Goal: Task Accomplishment & Management: Use online tool/utility

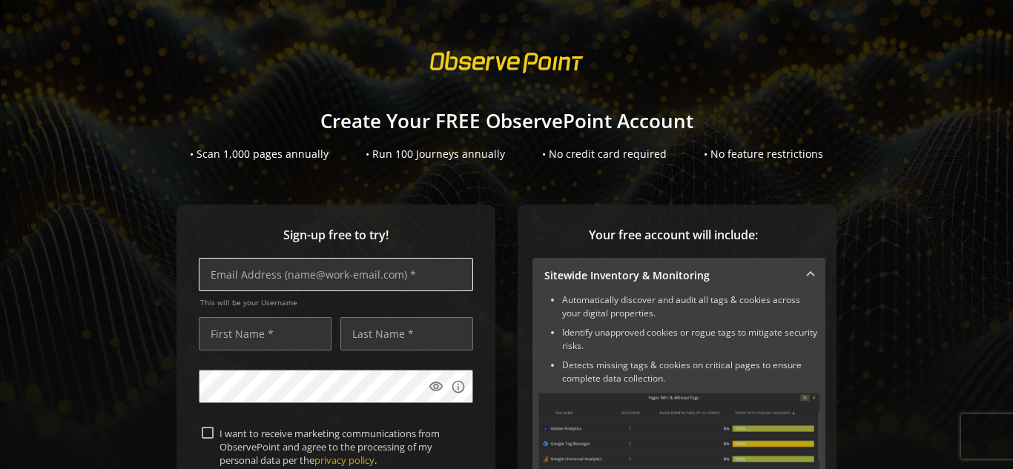
click at [231, 282] on input "text" at bounding box center [336, 274] width 274 height 33
click at [248, 281] on input "text" at bounding box center [336, 274] width 274 height 33
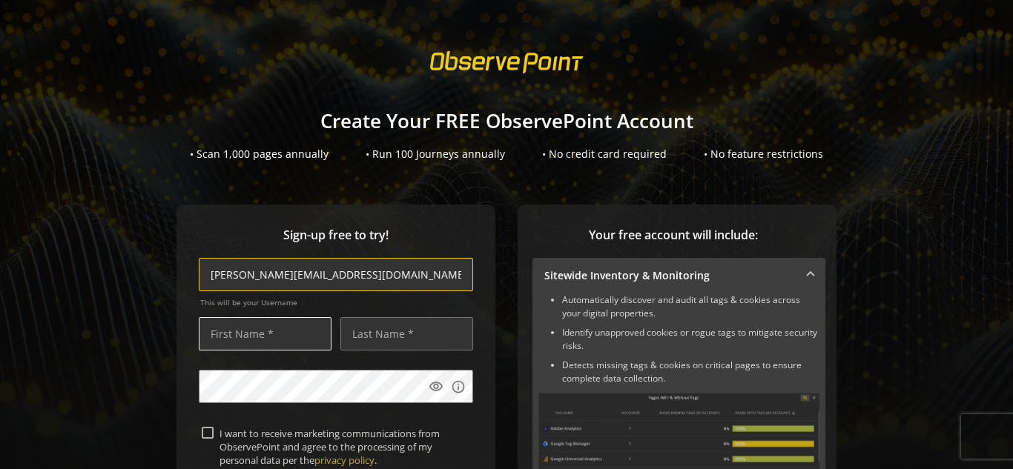
type input "[PERSON_NAME][EMAIL_ADDRESS][DOMAIN_NAME]"
click at [251, 335] on input "text" at bounding box center [265, 333] width 133 height 33
type input "[PERSON_NAME]"
click at [354, 340] on input "text" at bounding box center [406, 333] width 133 height 33
type input "teamworks"
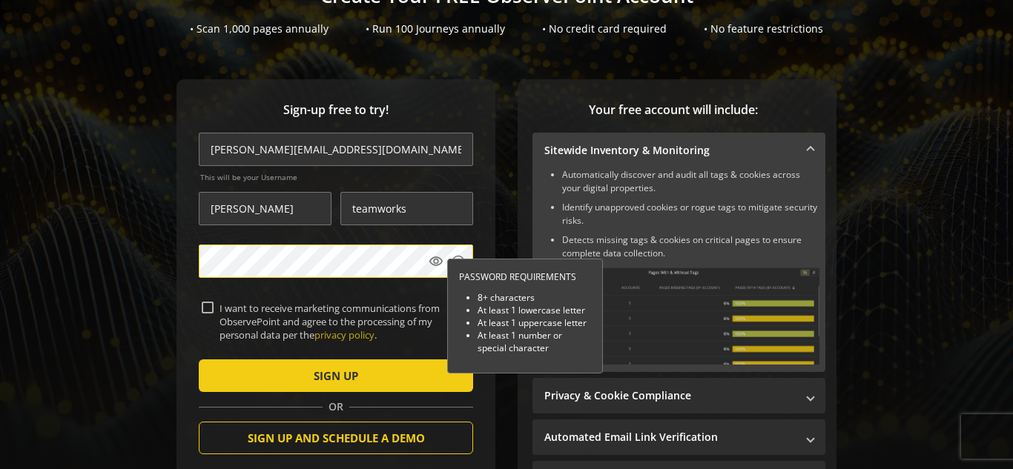
scroll to position [126, 0]
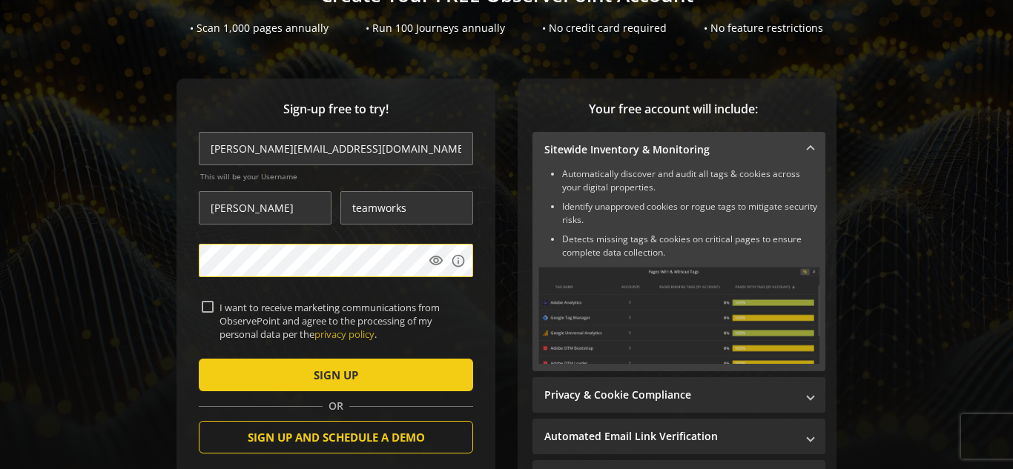
click at [214, 307] on label "I want to receive marketing communications from ObservePoint and agree to the p…" at bounding box center [342, 321] width 257 height 41
click at [210, 307] on input "I want to receive marketing communications from ObservePoint and agree to the p…" at bounding box center [208, 307] width 12 height 12
checkbox input "true"
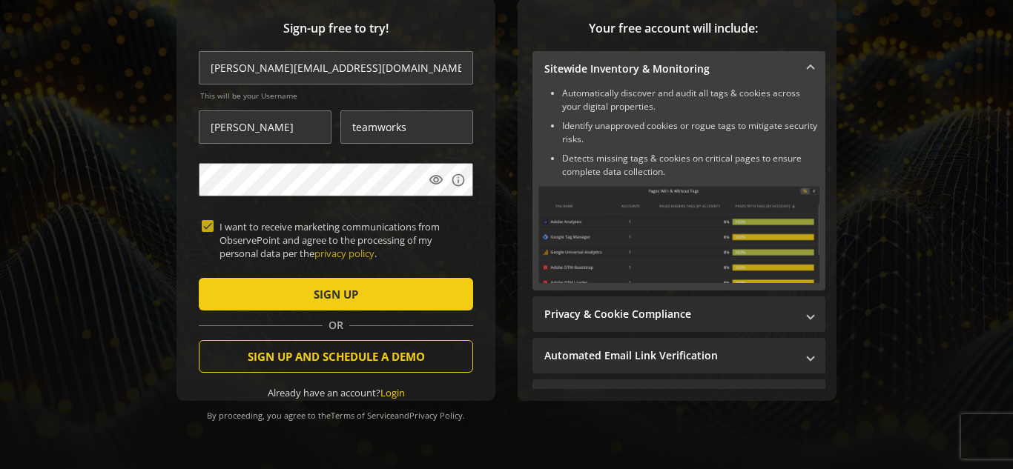
scroll to position [208, 0]
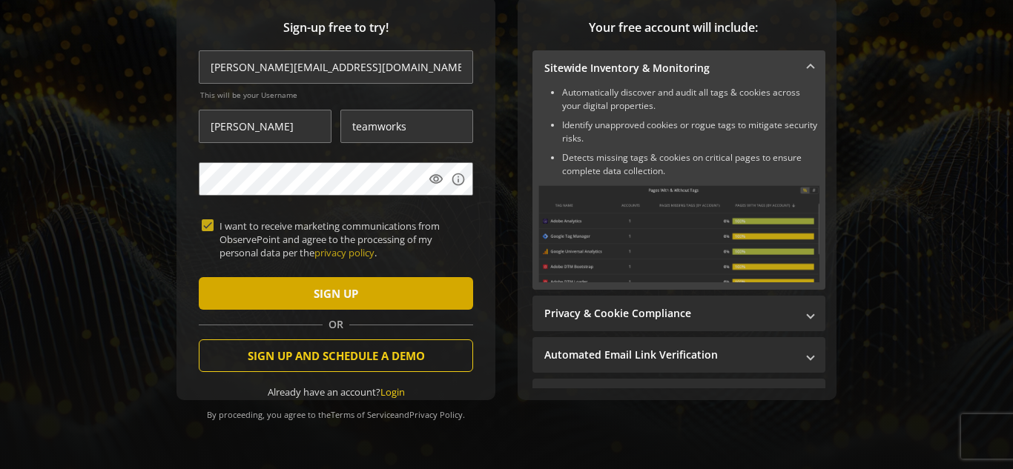
click at [354, 302] on span "SIGN UP" at bounding box center [336, 293] width 44 height 27
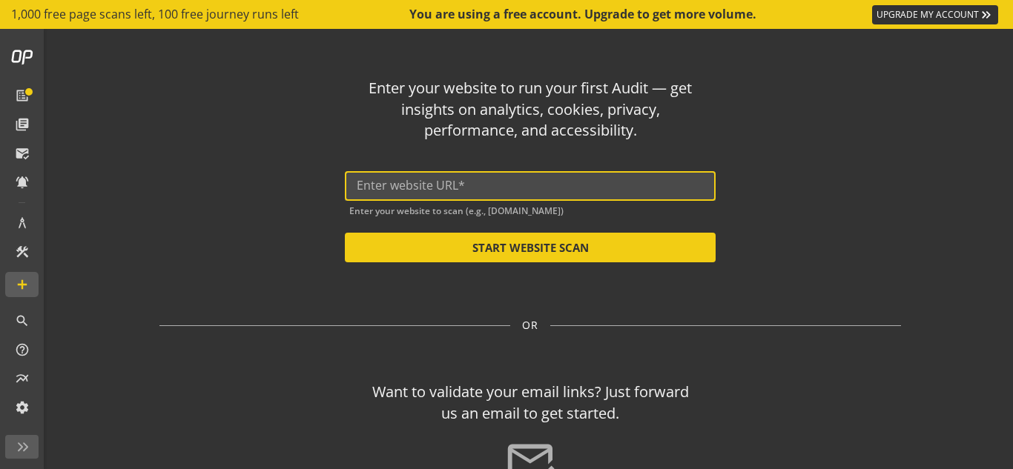
click at [472, 189] on input "text" at bounding box center [530, 186] width 347 height 14
paste input "[URL][DOMAIN_NAME]"
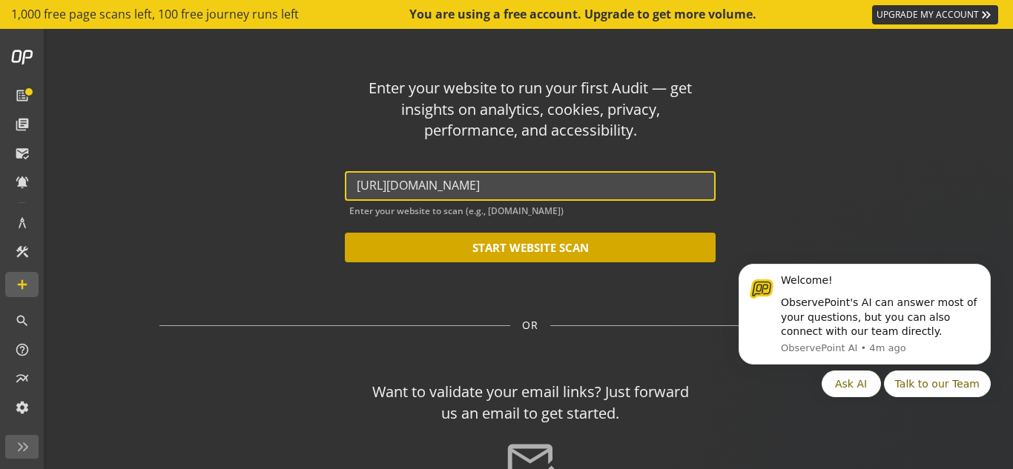
type input "[URL][DOMAIN_NAME]"
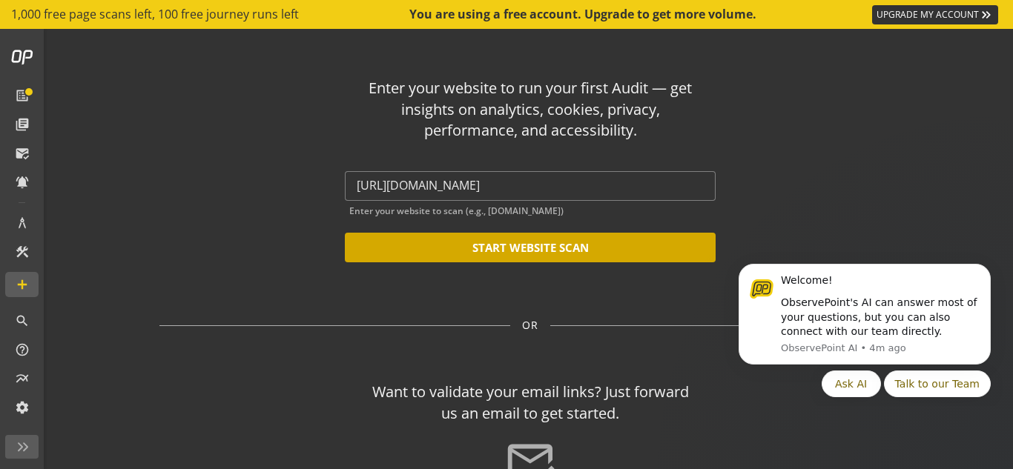
click at [485, 256] on button "START WEBSITE SCAN" at bounding box center [530, 248] width 371 height 30
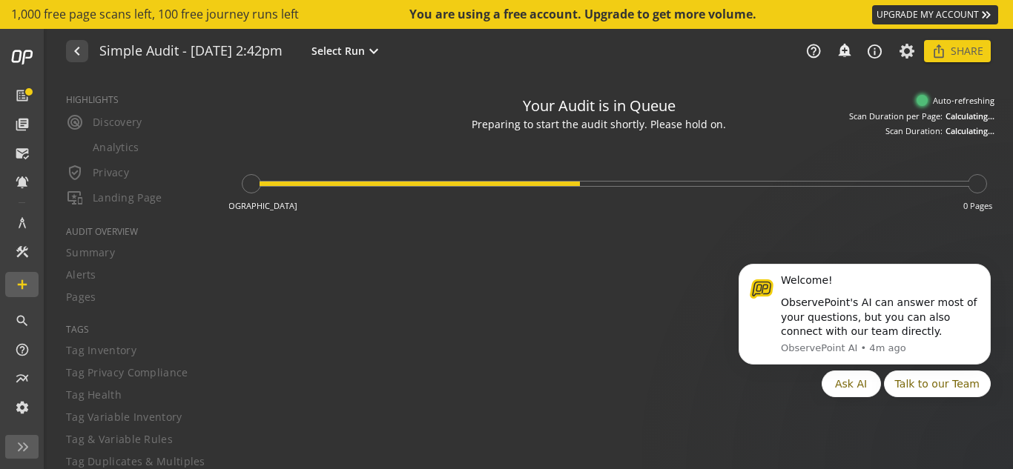
type textarea "Notes can include: -a description of what this audit is validating -changes in …"
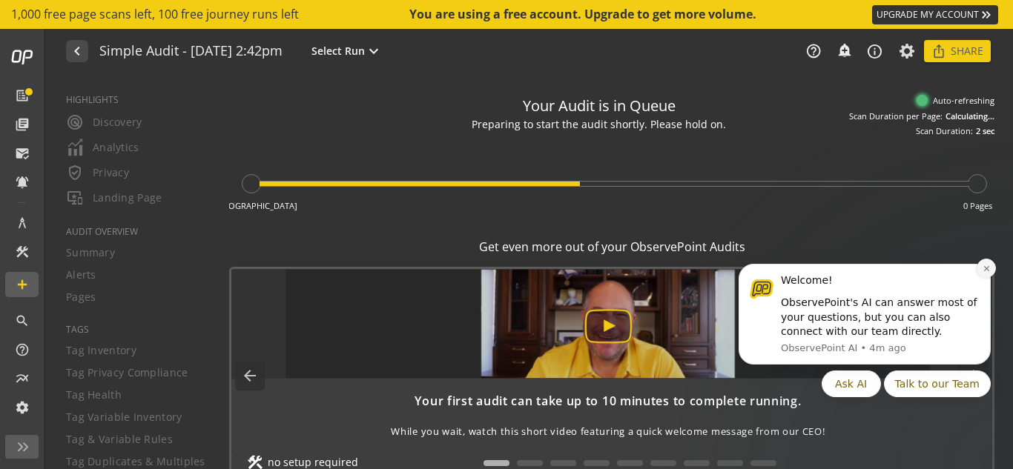
click at [984, 271] on icon "Dismiss notification" at bounding box center [985, 268] width 5 height 5
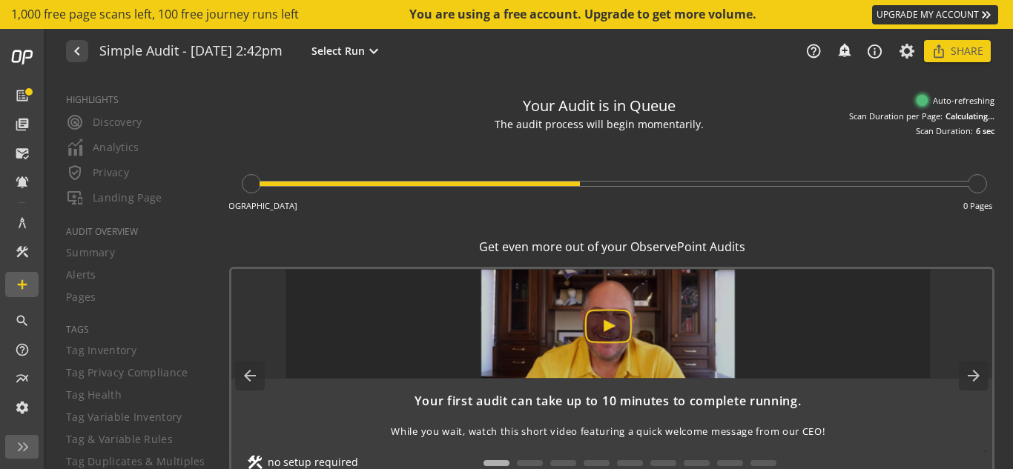
scroll to position [5, 0]
